Goal: Transaction & Acquisition: Purchase product/service

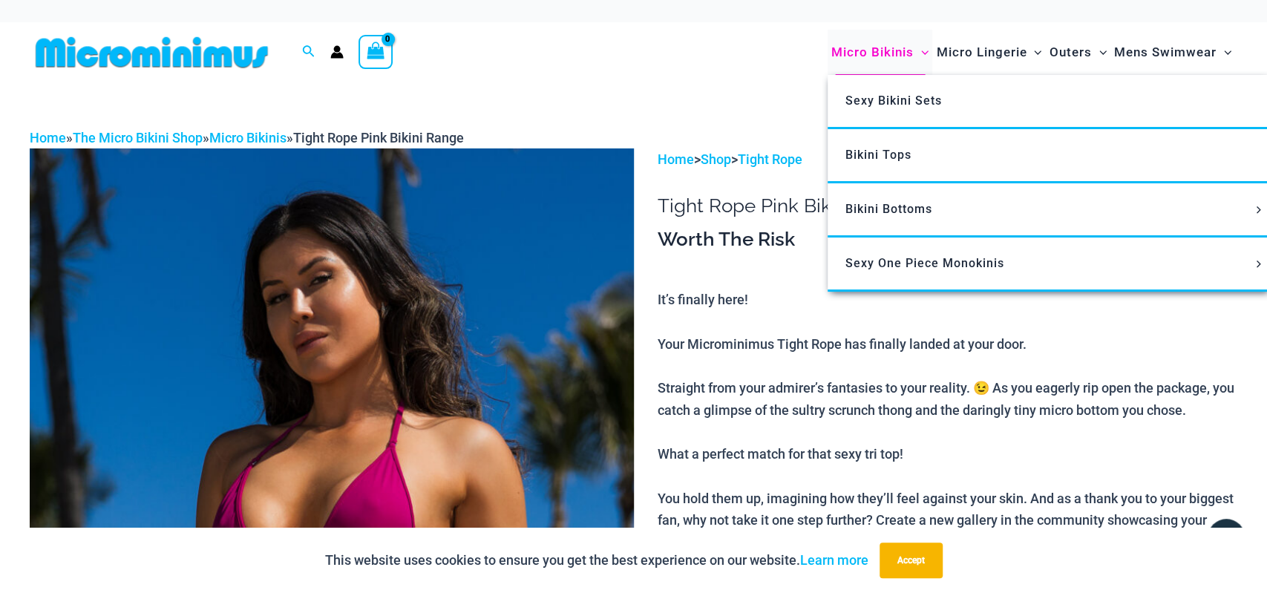
click at [861, 50] on span "Micro Bikinis" at bounding box center [873, 52] width 82 height 38
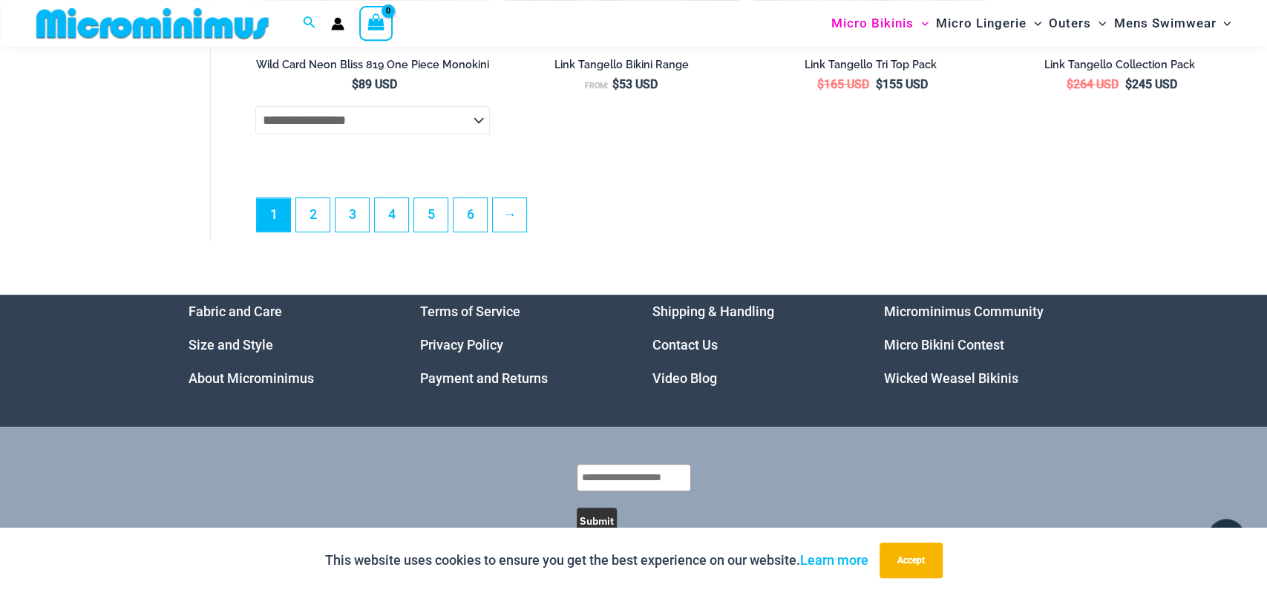
scroll to position [4342, 0]
